Goal: Understand process/instructions

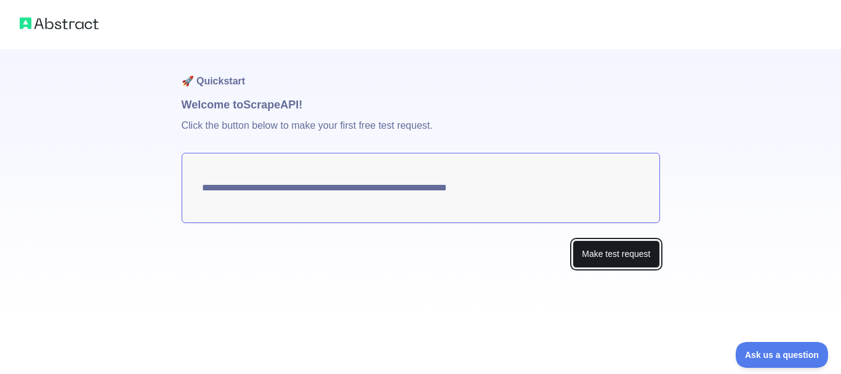
click at [598, 251] on button "Make test request" at bounding box center [615, 254] width 87 height 28
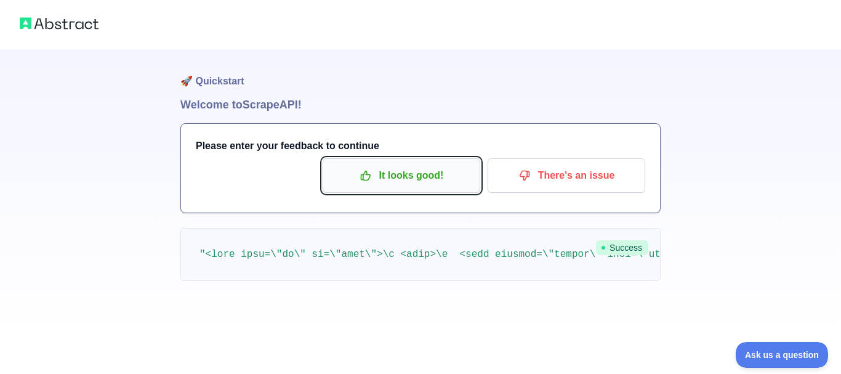
click at [414, 182] on p "It looks good!" at bounding box center [401, 175] width 139 height 21
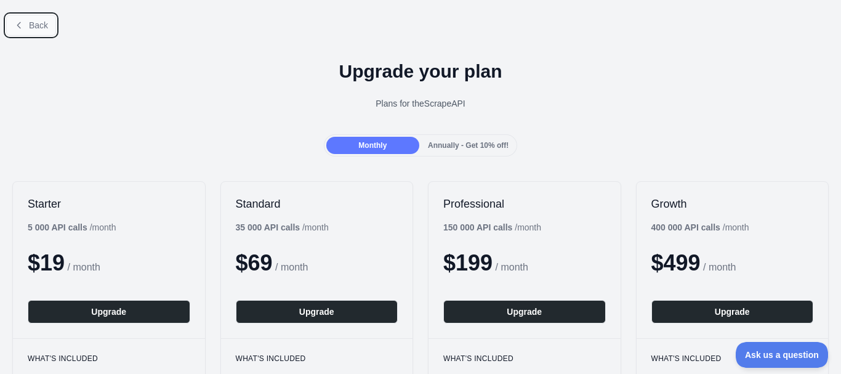
click at [34, 24] on span "Back" at bounding box center [38, 25] width 19 height 10
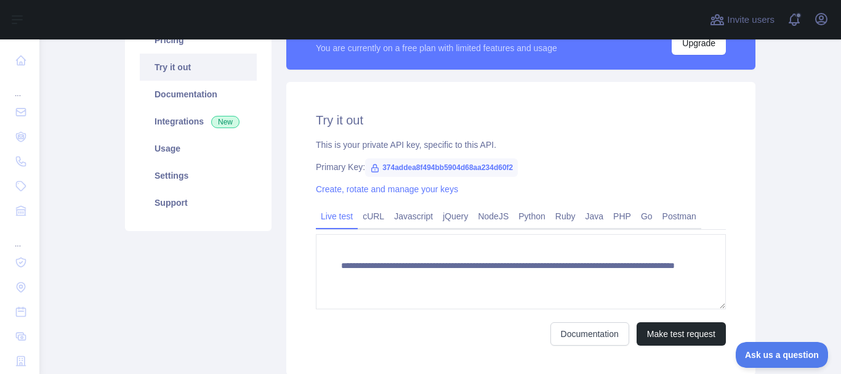
scroll to position [121, 0]
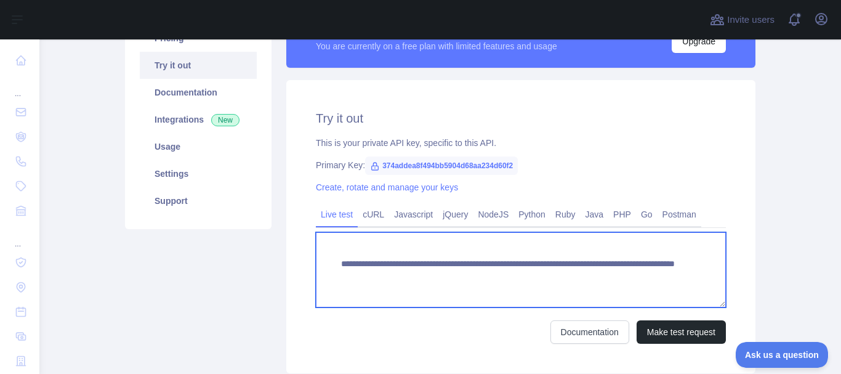
click at [358, 258] on textarea "**********" at bounding box center [521, 269] width 410 height 75
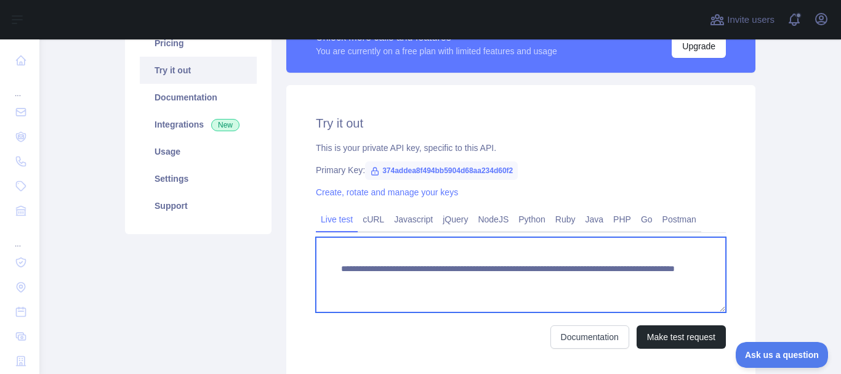
scroll to position [106, 0]
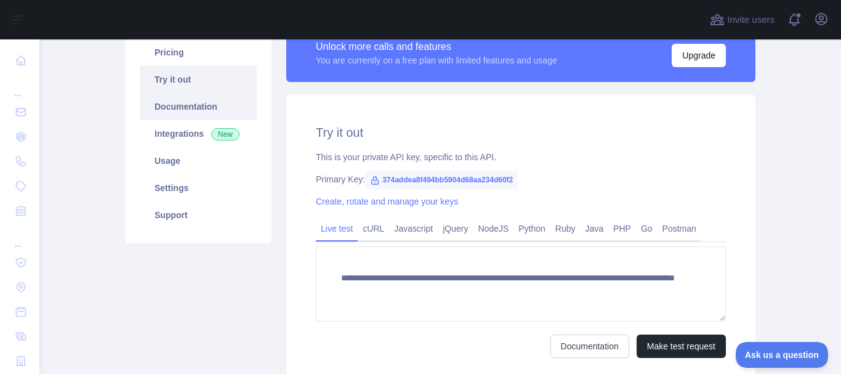
click at [172, 102] on link "Documentation" at bounding box center [198, 106] width 117 height 27
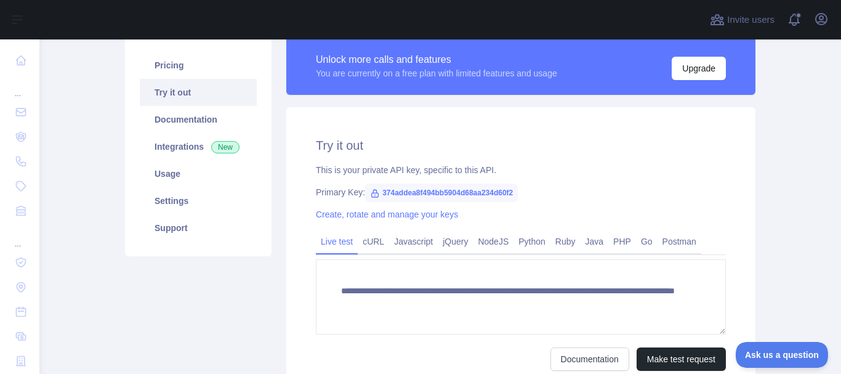
scroll to position [93, 0]
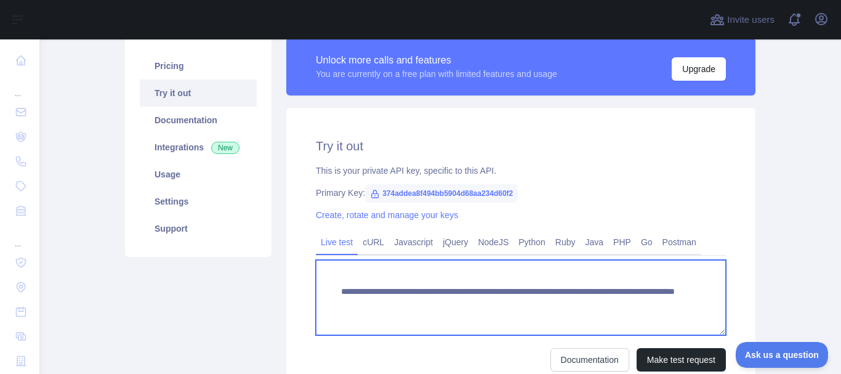
click at [412, 303] on textarea "**********" at bounding box center [521, 297] width 410 height 75
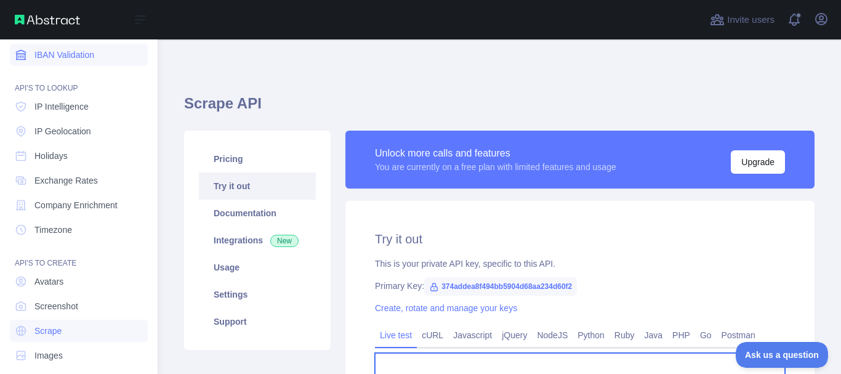
scroll to position [168, 0]
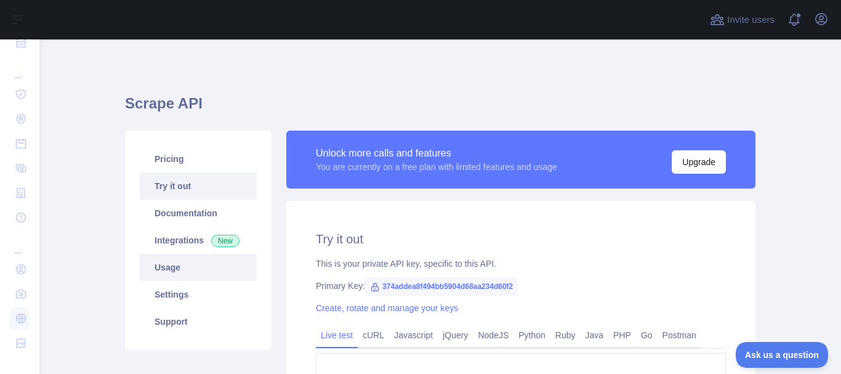
click at [170, 268] on link "Usage" at bounding box center [198, 267] width 117 height 27
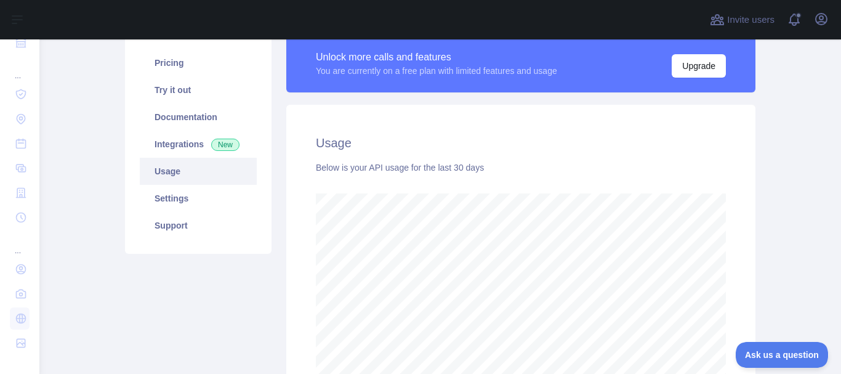
scroll to position [94, 0]
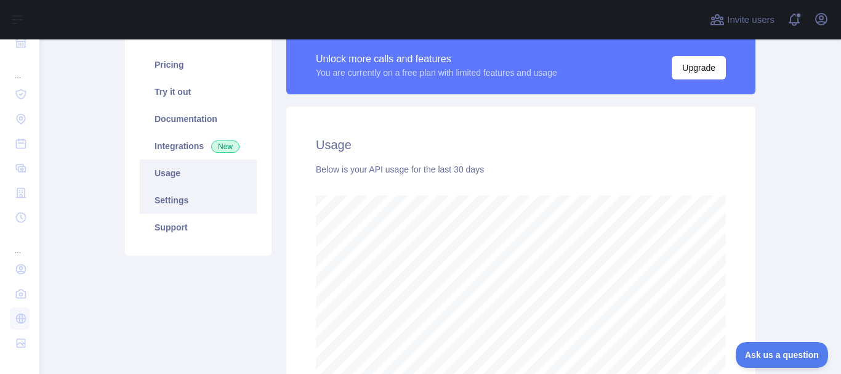
click at [166, 197] on link "Settings" at bounding box center [198, 199] width 117 height 27
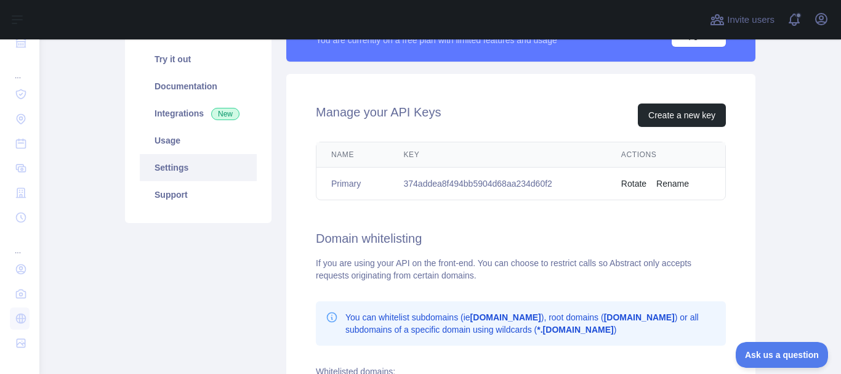
scroll to position [66, 0]
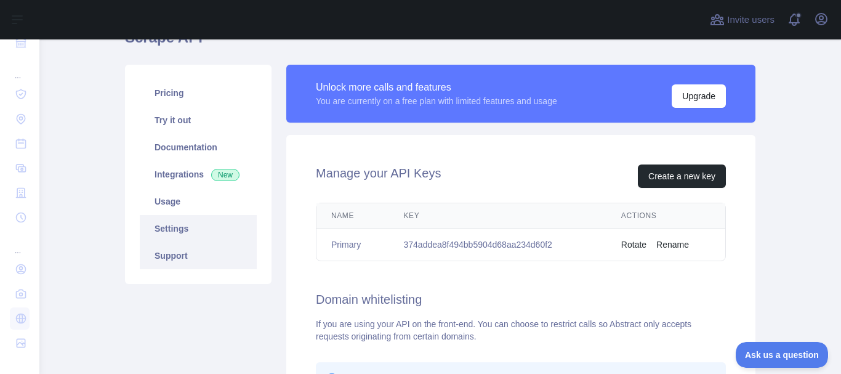
click at [161, 247] on link "Support" at bounding box center [198, 255] width 117 height 27
